Goal: Information Seeking & Learning: Learn about a topic

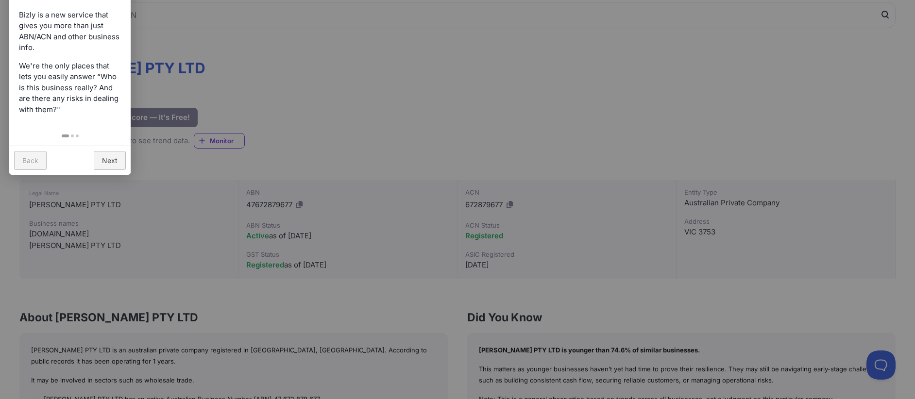
click at [403, 253] on div at bounding box center [457, 199] width 915 height 399
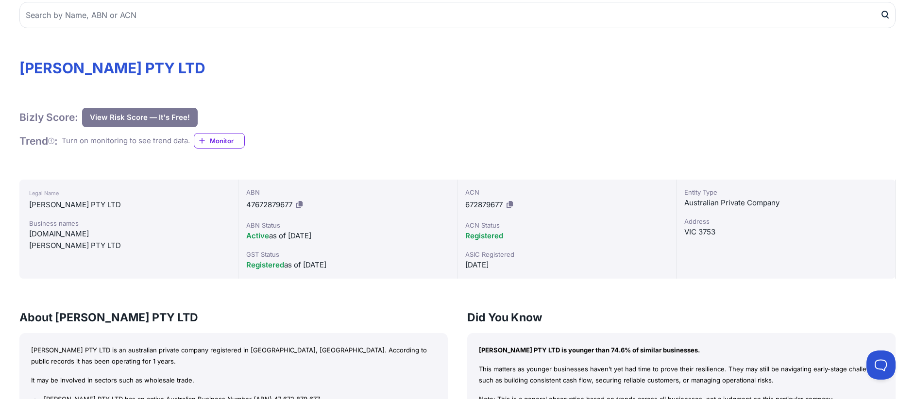
click at [409, 256] on div "GST Status" at bounding box center [347, 255] width 203 height 10
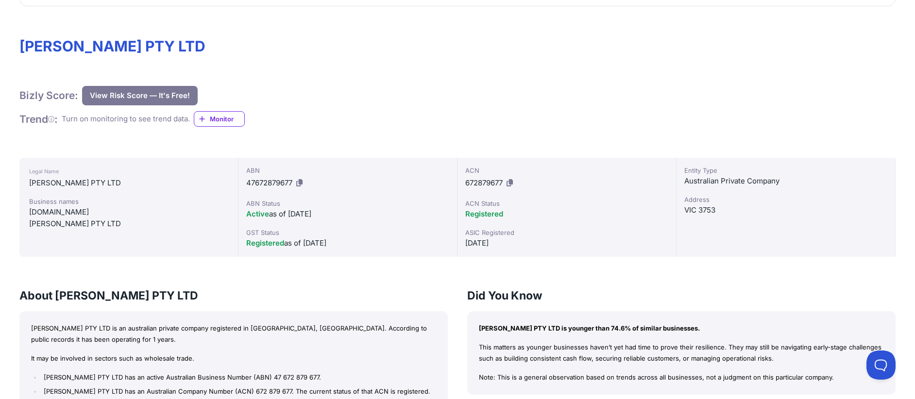
scroll to position [146, 0]
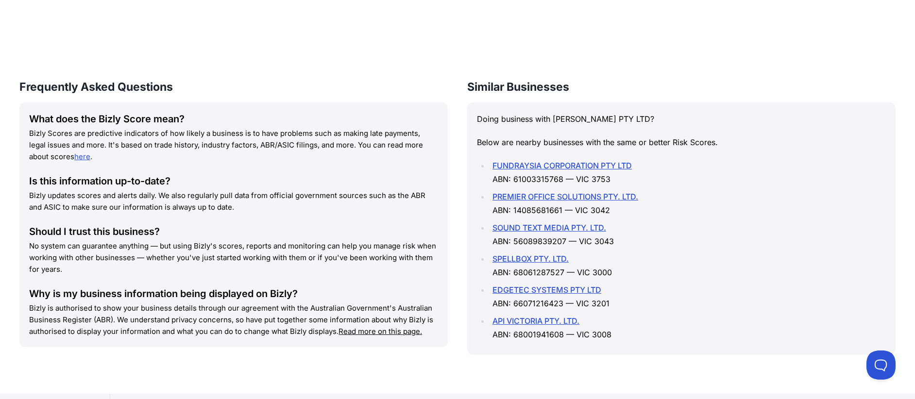
scroll to position [777, 0]
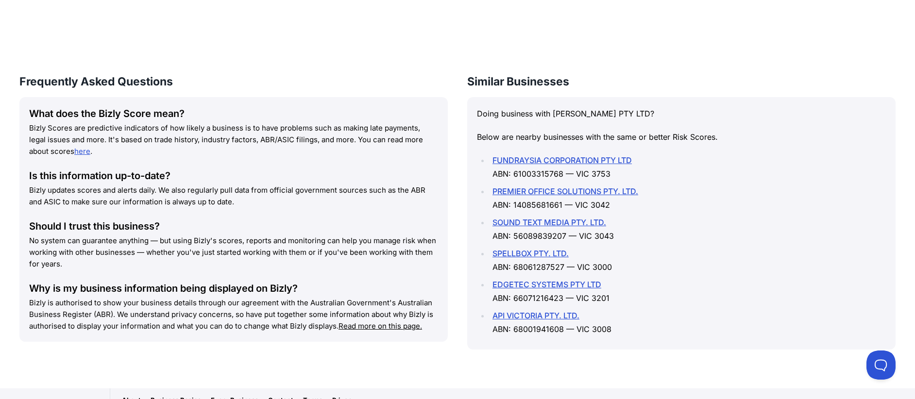
click at [409, 256] on p "No system can guarantee anything — but using Bizly's scores, reports and monito…" at bounding box center [233, 252] width 409 height 35
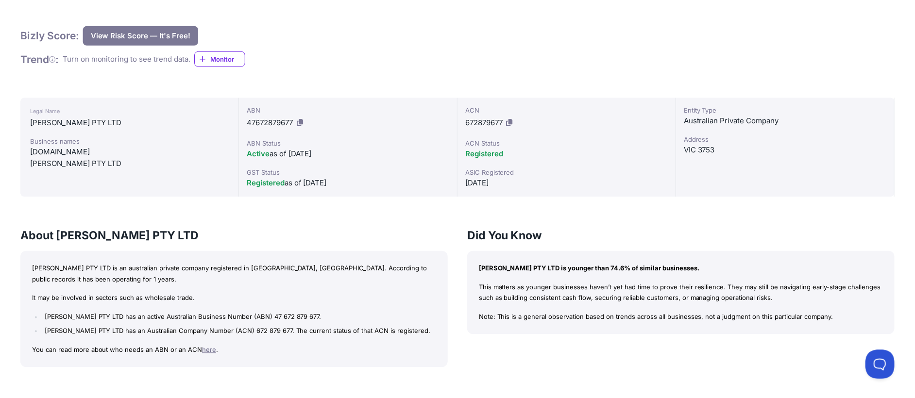
scroll to position [156, 0]
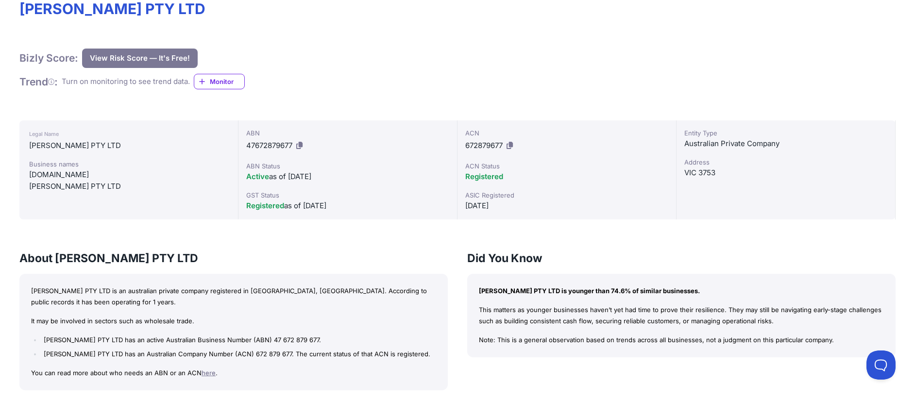
click at [258, 266] on h3 "About [PERSON_NAME] PTY LTD" at bounding box center [233, 259] width 428 height 16
drag, startPoint x: 28, startPoint y: 177, endPoint x: 60, endPoint y: 176, distance: 32.1
click at [60, 176] on div "Legal Name [PERSON_NAME] PTY LTD Business names [DOMAIN_NAME] [PERSON_NAME] PTY…" at bounding box center [128, 169] width 219 height 99
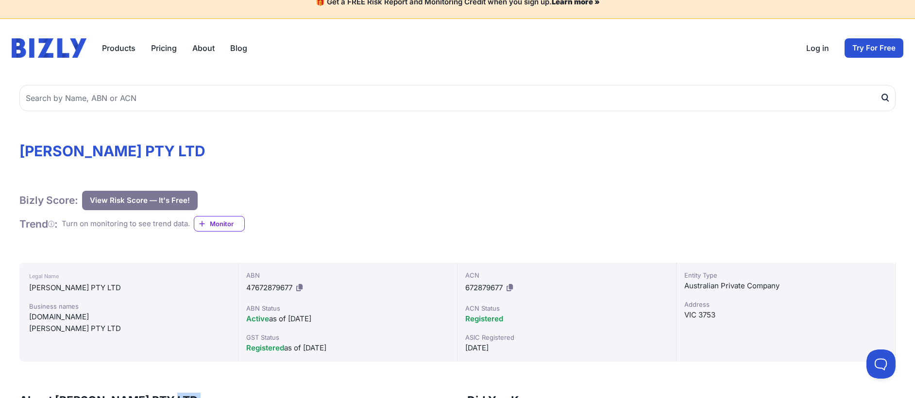
scroll to position [0, 0]
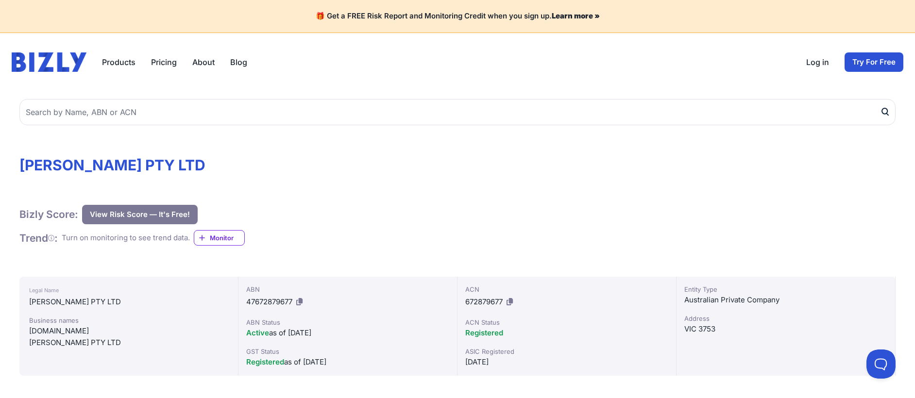
click at [153, 214] on button "View Risk Score — It's Free!" at bounding box center [140, 214] width 116 height 19
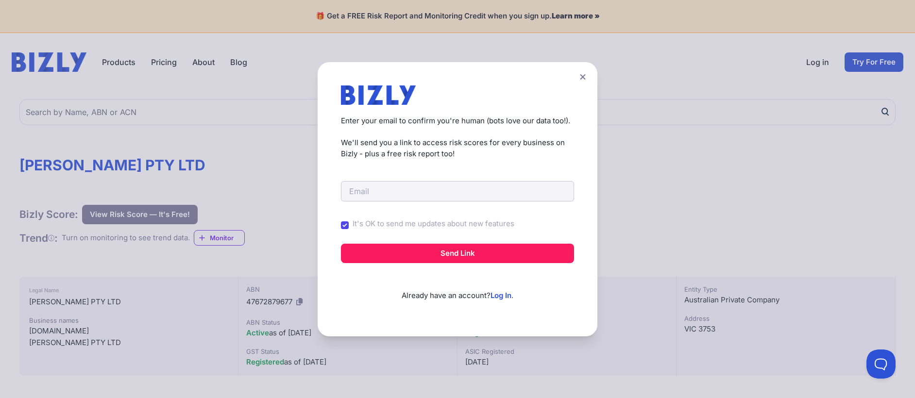
click at [585, 77] on icon at bounding box center [583, 77] width 6 height 6
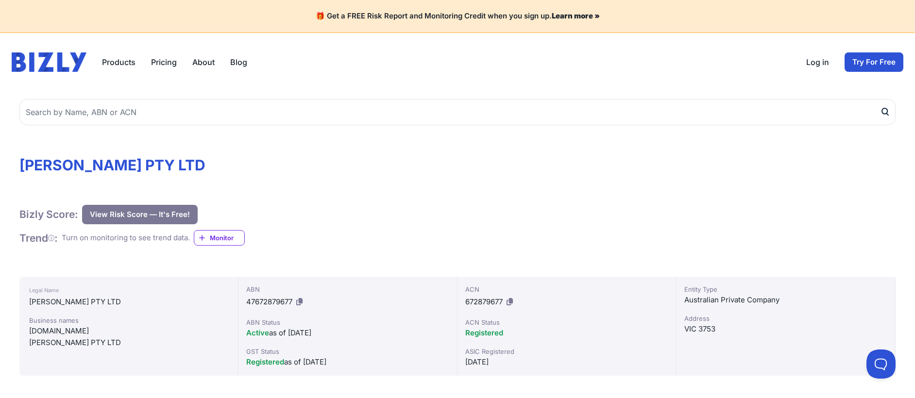
click at [229, 239] on span "Monitor" at bounding box center [227, 238] width 34 height 10
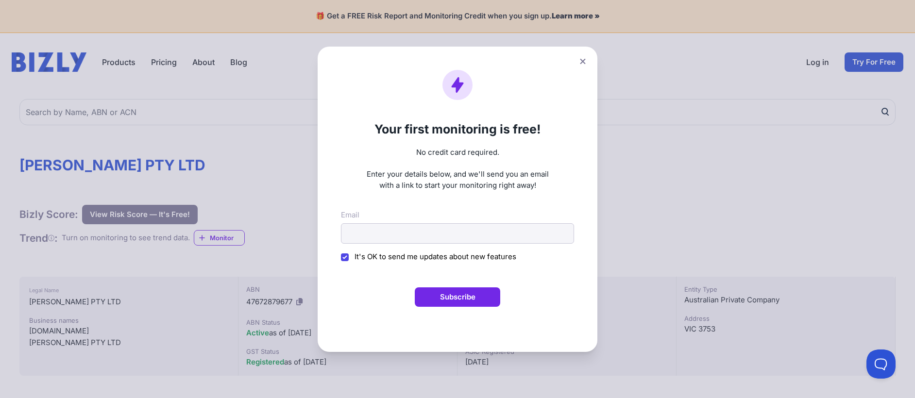
click at [585, 62] on icon at bounding box center [582, 60] width 5 height 5
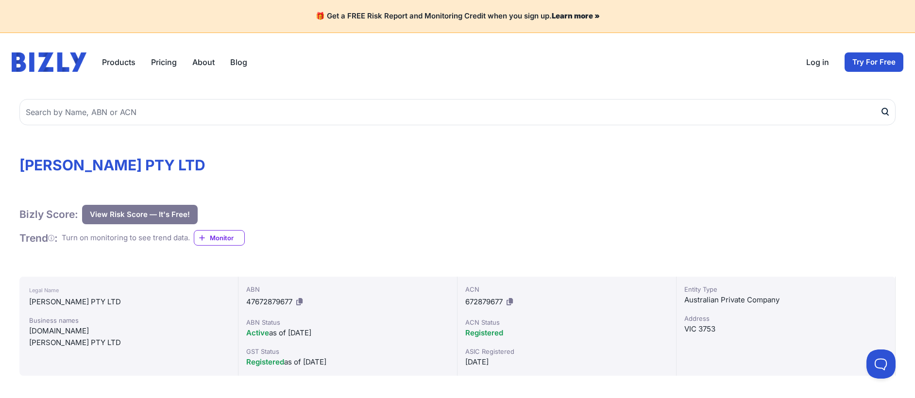
click at [403, 224] on div "Bizly Score: View Risk Score — It's Free! View Risk Score — It's Free!" at bounding box center [457, 214] width 876 height 19
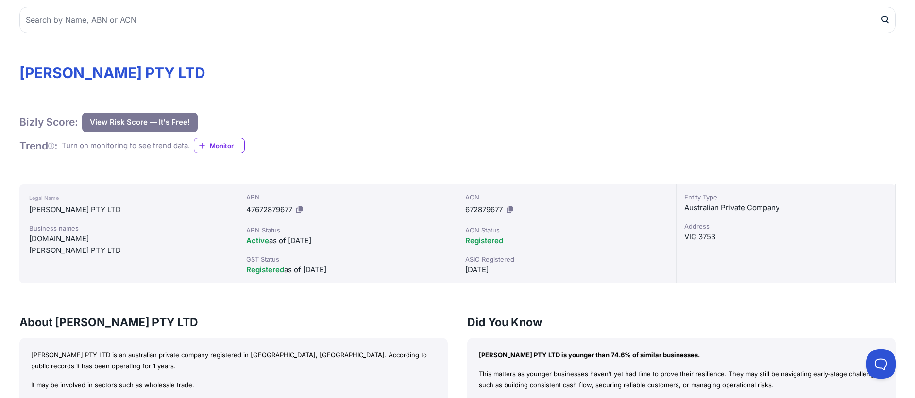
scroll to position [97, 0]
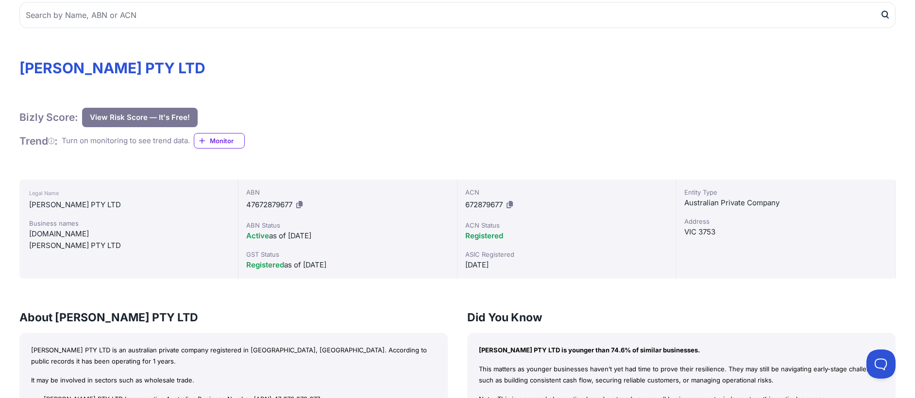
click at [409, 247] on div "ABN 47672879677 ABN Status Active as of [DATE] GST Status Registered as of [DAT…" at bounding box center [347, 229] width 219 height 99
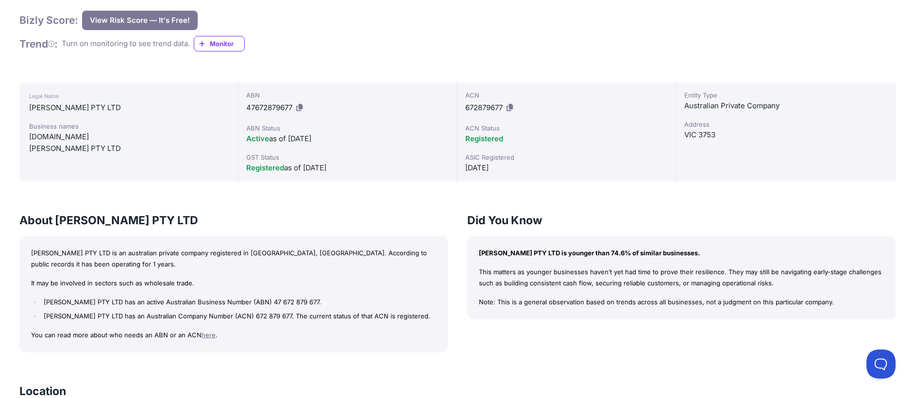
click at [409, 247] on div "[PERSON_NAME] PTY LTD is an australian private company registered in [GEOGRAPHI…" at bounding box center [233, 294] width 428 height 117
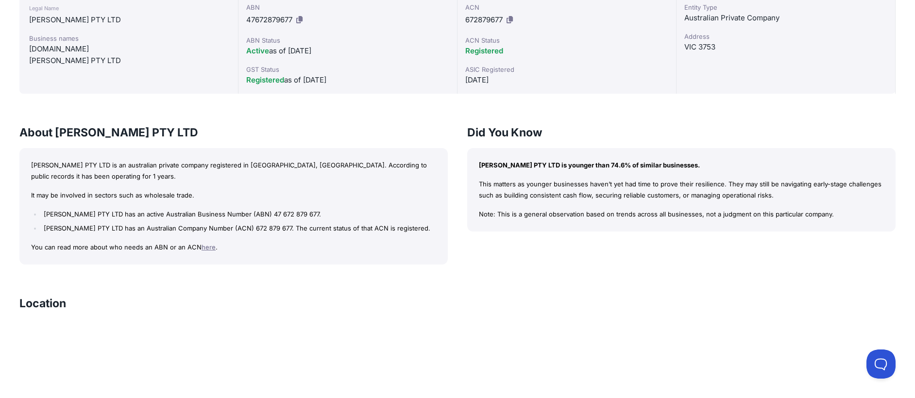
scroll to position [291, 0]
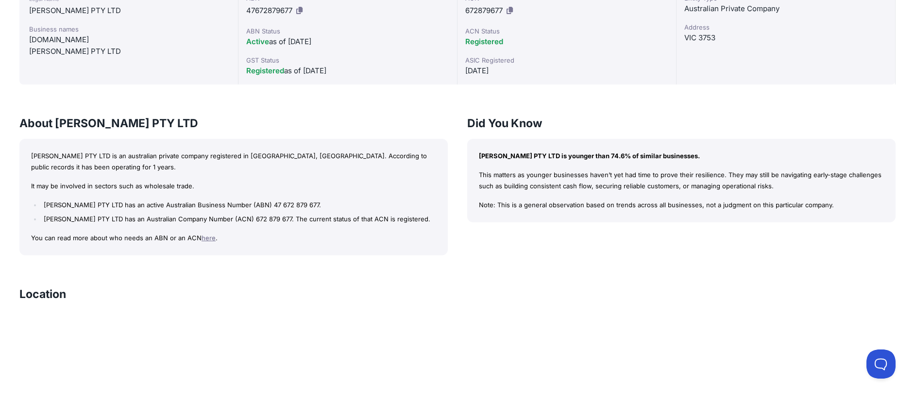
click at [409, 247] on div "[PERSON_NAME] PTY LTD is an australian private company registered in [GEOGRAPHI…" at bounding box center [233, 197] width 428 height 117
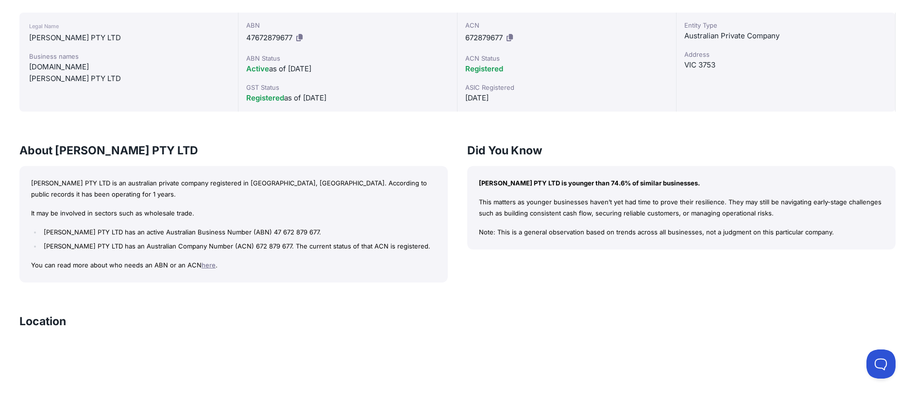
scroll to position [243, 0]
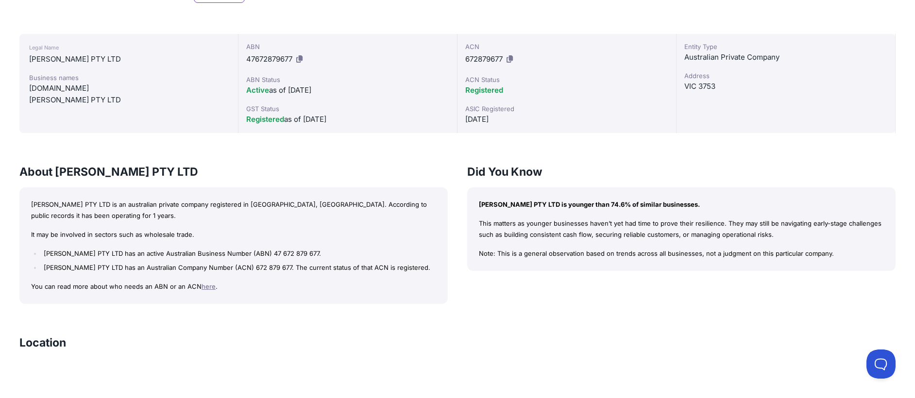
click at [410, 243] on div "[PERSON_NAME] PTY LTD is an australian private company registered in [GEOGRAPHI…" at bounding box center [233, 245] width 428 height 117
click at [415, 242] on div "[PERSON_NAME] PTY LTD is an australian private company registered in [GEOGRAPHI…" at bounding box center [233, 245] width 428 height 117
click at [650, 251] on p "Note: This is a general observation based on trends across all businesses, not …" at bounding box center [681, 253] width 405 height 11
drag, startPoint x: 679, startPoint y: 235, endPoint x: 698, endPoint y: 206, distance: 35.0
click at [680, 234] on p "This matters as younger businesses haven’t yet had time to prove their resilien…" at bounding box center [681, 229] width 405 height 22
